Goal: Navigation & Orientation: Find specific page/section

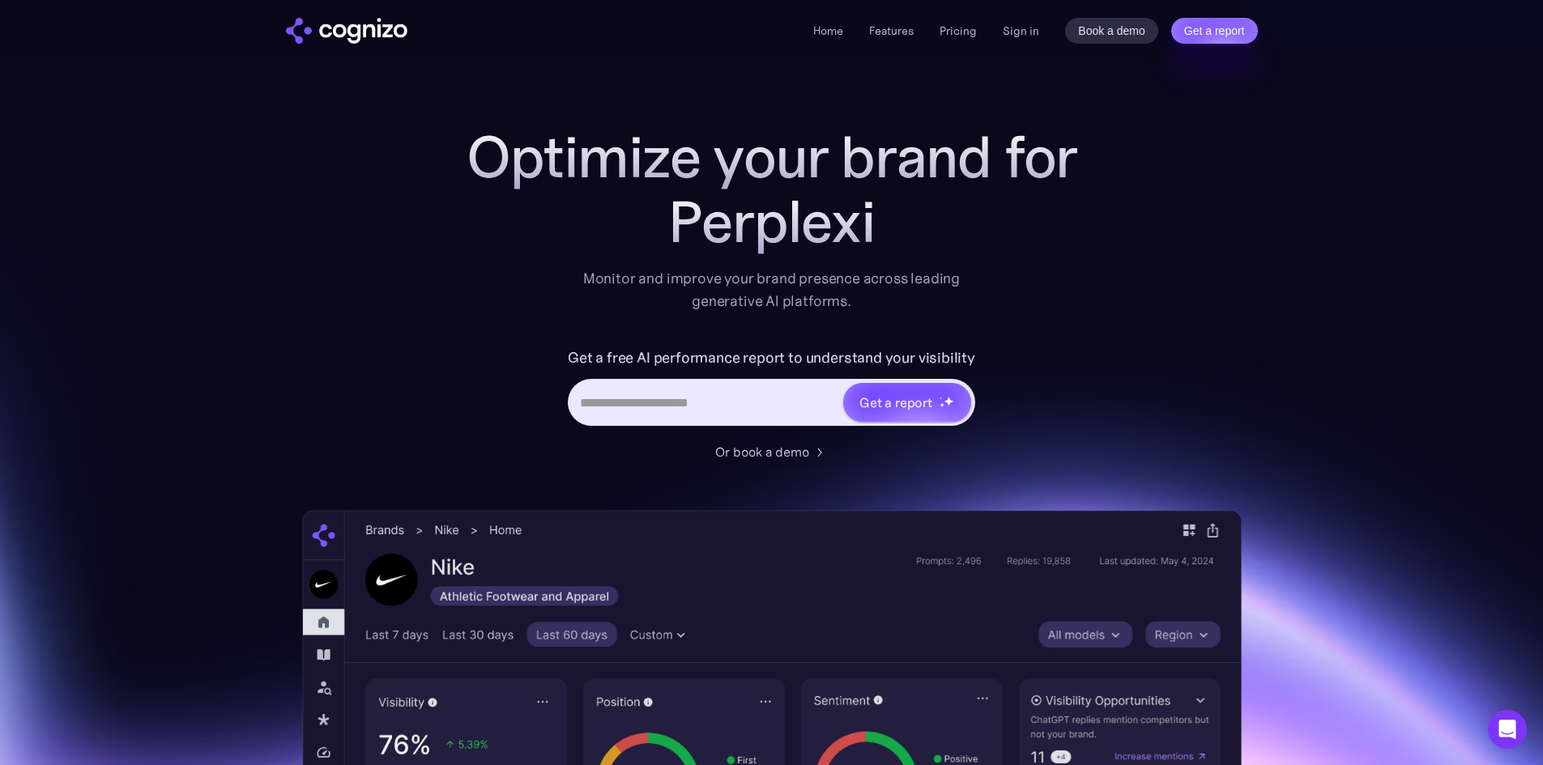
click at [955, 22] on li "Pricing" at bounding box center [958, 30] width 37 height 19
click at [959, 28] on link "Pricing" at bounding box center [958, 30] width 37 height 15
